Goal: Navigation & Orientation: Find specific page/section

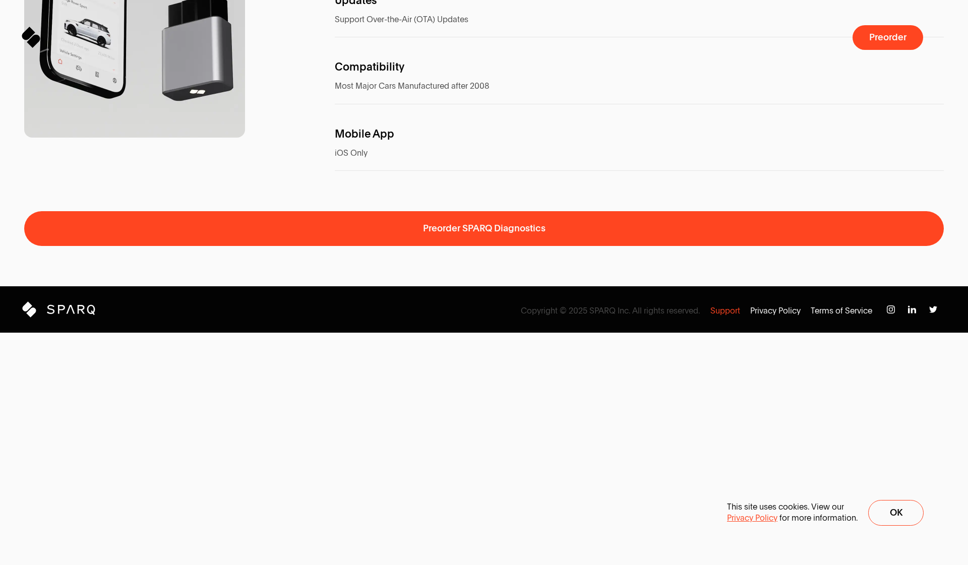
click at [722, 317] on p "Support" at bounding box center [725, 310] width 30 height 11
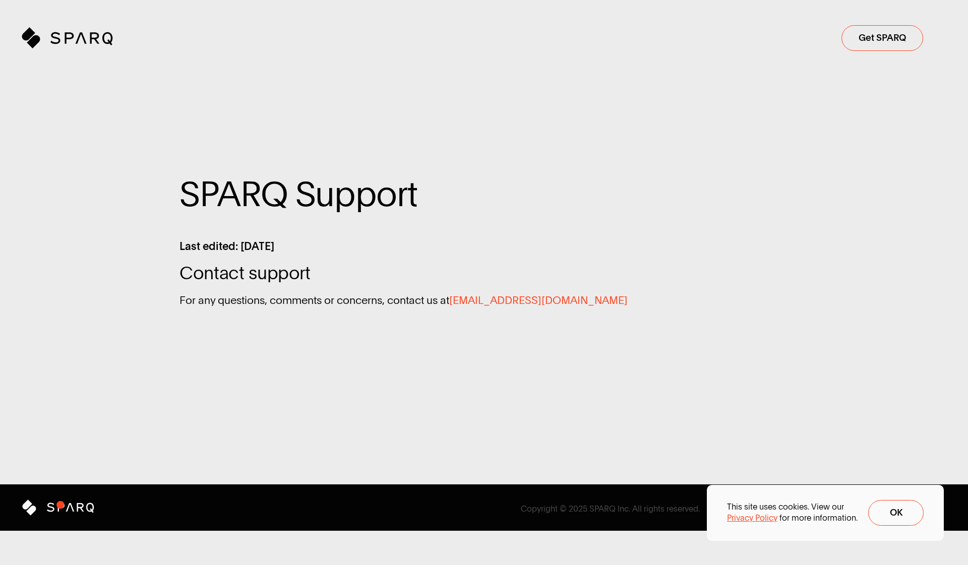
click at [60, 505] on icon "Sparq" at bounding box center [82, 508] width 71 height 16
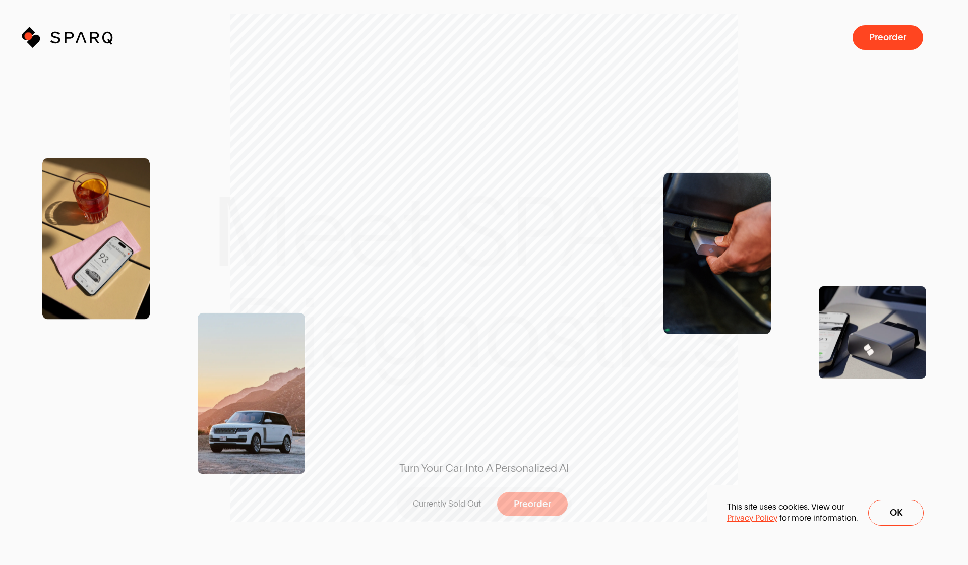
click at [28, 36] on icon at bounding box center [26, 36] width 12 height 12
click at [30, 36] on icon at bounding box center [26, 36] width 12 height 12
click at [54, 39] on icon "Sparq" at bounding box center [95, 37] width 91 height 21
click at [556, 506] on button "Preorder" at bounding box center [532, 504] width 71 height 25
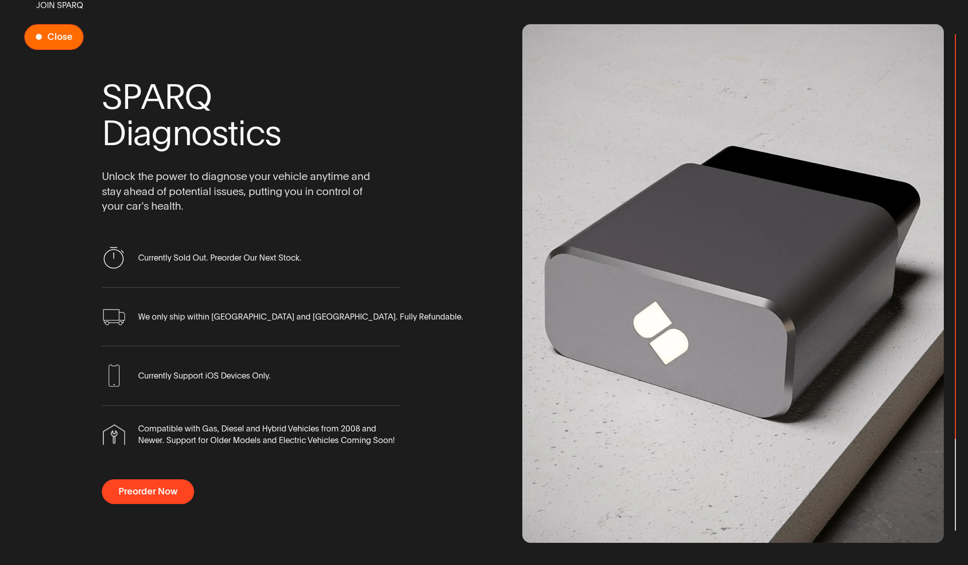
click at [61, 34] on span "Close" at bounding box center [59, 37] width 25 height 10
